Goal: Transaction & Acquisition: Purchase product/service

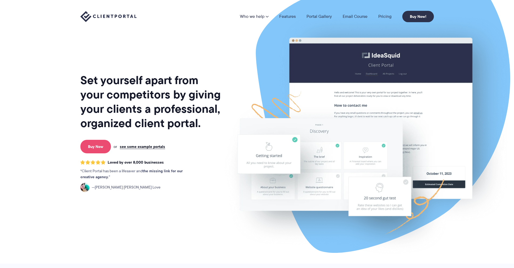
click at [86, 147] on link "Buy Now" at bounding box center [95, 146] width 31 height 13
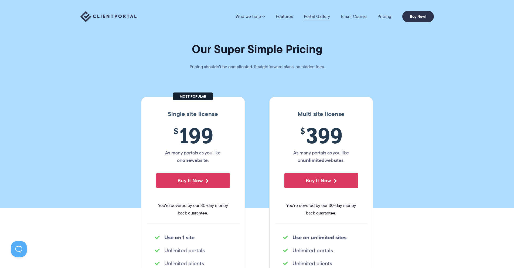
click at [314, 17] on link "Portal Gallery" at bounding box center [317, 16] width 26 height 5
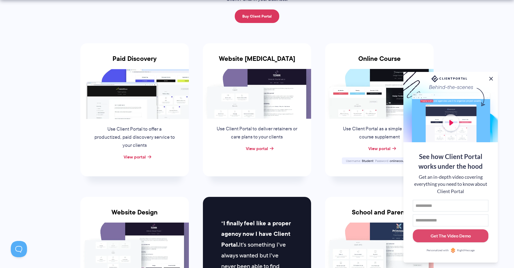
click at [493, 78] on button at bounding box center [491, 78] width 6 height 6
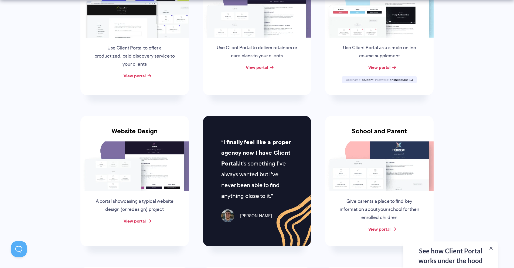
scroll to position [216, 0]
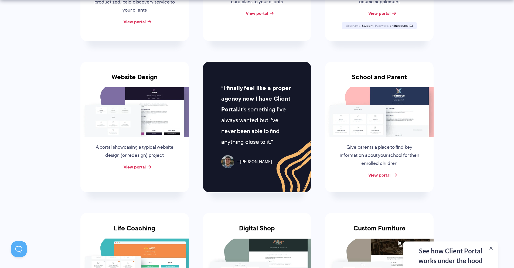
click at [391, 173] on link "View portal" at bounding box center [379, 174] width 22 height 6
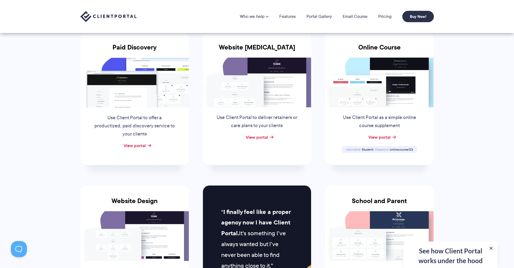
scroll to position [81, 0]
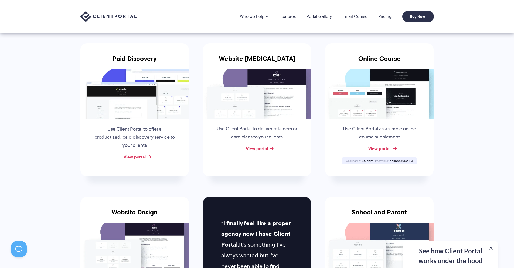
click at [381, 149] on link "View portal" at bounding box center [379, 148] width 22 height 6
click at [390, 146] on link "View portal" at bounding box center [379, 148] width 22 height 6
click at [383, 124] on div "Use Client Portal as a simple online course supplement" at bounding box center [379, 132] width 93 height 26
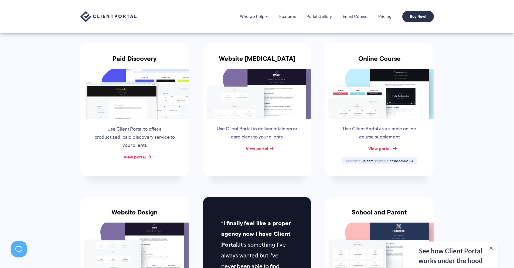
click at [383, 147] on link "View portal" at bounding box center [379, 148] width 22 height 6
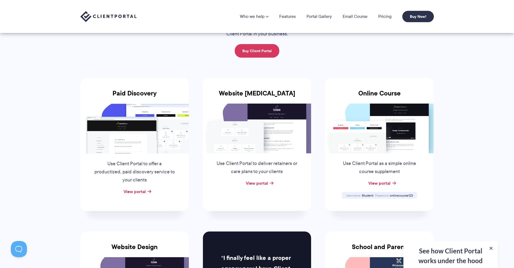
scroll to position [0, 0]
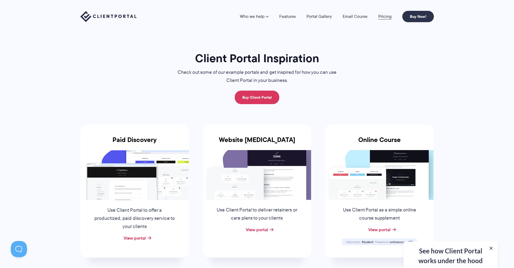
click at [390, 17] on link "Pricing" at bounding box center [384, 16] width 13 height 4
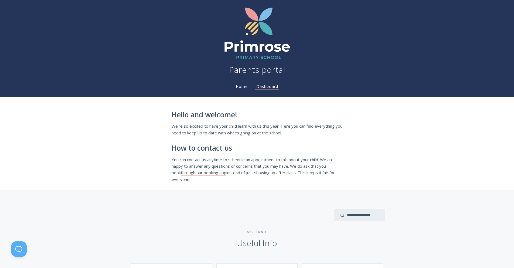
click at [239, 87] on link "Home" at bounding box center [242, 86] width 14 height 5
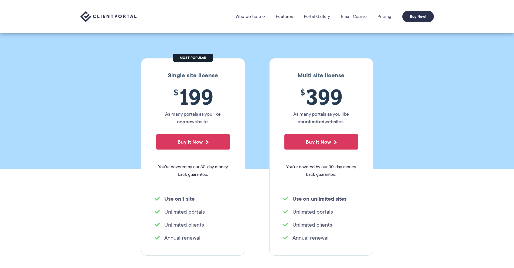
scroll to position [27, 0]
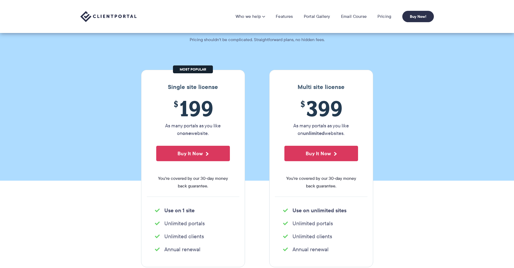
click at [213, 145] on div "$ 199 As many portals as you like on one website. Buy It Now You're covered by …" at bounding box center [193, 146] width 93 height 100
click at [215, 157] on button "Buy It Now" at bounding box center [193, 152] width 74 height 15
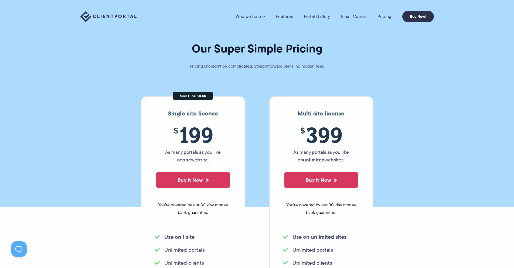
scroll to position [0, 0]
